Goal: Check status

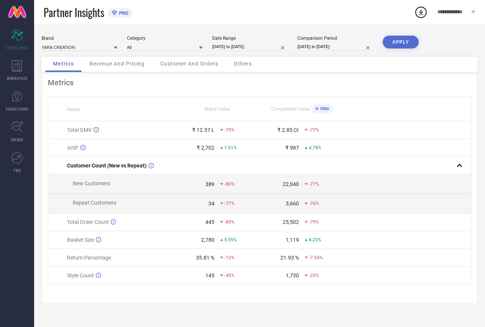
click at [260, 46] on input "[DATE] to [DATE]" at bounding box center [250, 47] width 76 height 8
select select "6"
select select "2025"
select select "7"
select select "2025"
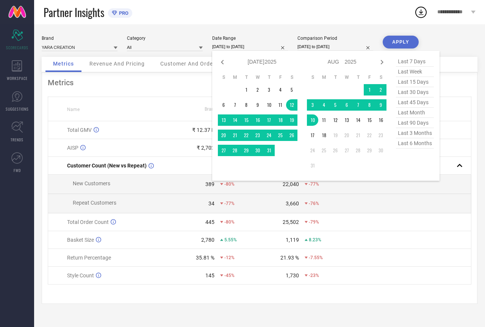
click at [414, 115] on span "last month" at bounding box center [415, 113] width 38 height 10
type input "[DATE] to [DATE]"
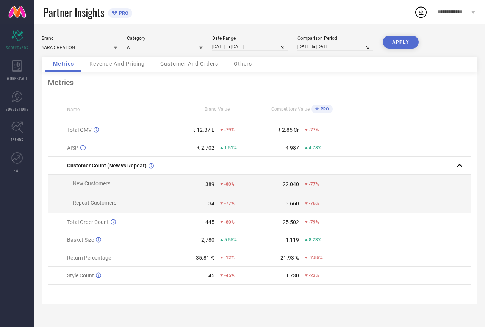
click at [407, 43] on button "APPLY" at bounding box center [400, 42] width 36 height 13
drag, startPoint x: 195, startPoint y: 260, endPoint x: 215, endPoint y: 259, distance: 20.1
click at [215, 259] on div "45.54 % -2.25%" at bounding box center [217, 257] width 84 height 6
click at [200, 258] on div "45.54 %" at bounding box center [205, 257] width 19 height 6
click at [205, 261] on div "45.54 %" at bounding box center [205, 257] width 19 height 6
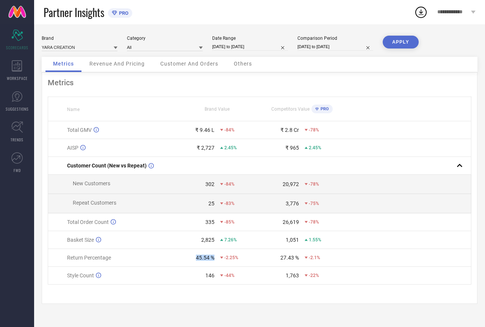
drag, startPoint x: 195, startPoint y: 262, endPoint x: 216, endPoint y: 262, distance: 21.2
click at [216, 261] on div "45.54 % -2.25%" at bounding box center [217, 257] width 84 height 6
click at [278, 267] on td "27.43 % -2.1%" at bounding box center [301, 258] width 84 height 18
drag, startPoint x: 280, startPoint y: 260, endPoint x: 302, endPoint y: 262, distance: 21.7
click at [302, 261] on div "27.43 % -2.1%" at bounding box center [302, 257] width 84 height 6
